Goal: Task Accomplishment & Management: Manage account settings

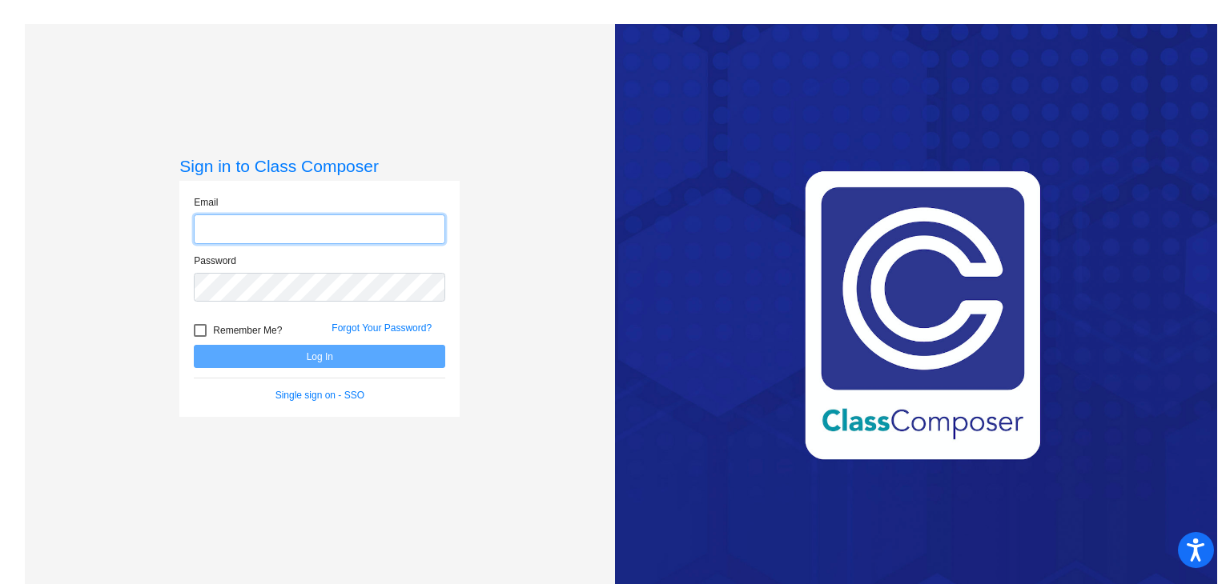
type input "emily.fitzgerald@rrps.net"
click at [194, 331] on div at bounding box center [200, 330] width 13 height 13
click at [199, 337] on input "Remember Me?" at bounding box center [199, 337] width 1 height 1
checkbox input "true"
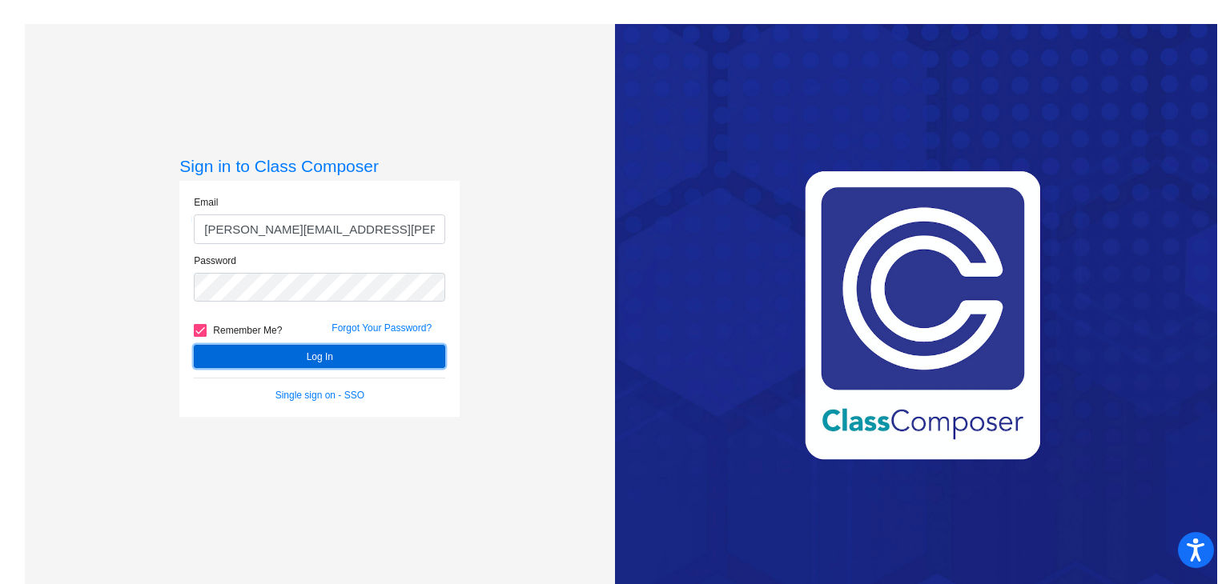
click at [211, 349] on button "Log In" at bounding box center [319, 356] width 251 height 23
